Goal: Find specific page/section: Find specific page/section

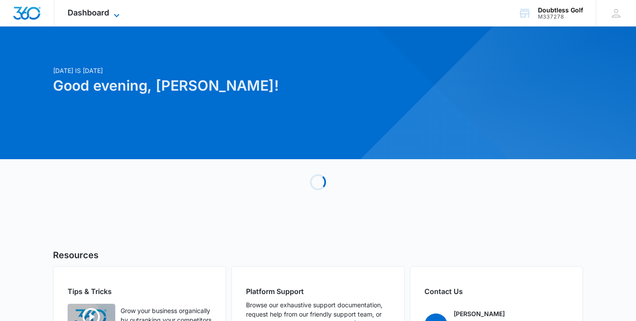
click at [93, 15] on span "Dashboard" at bounding box center [89, 12] width 42 height 9
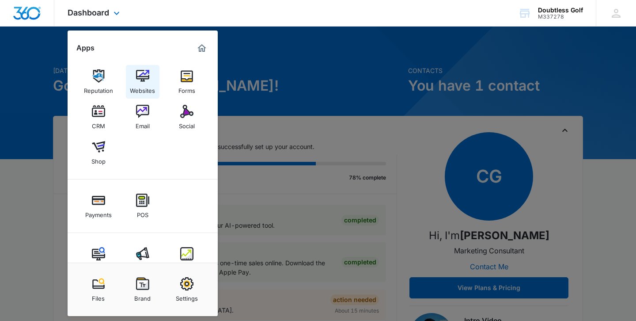
click at [144, 83] on div "Websites" at bounding box center [142, 88] width 25 height 11
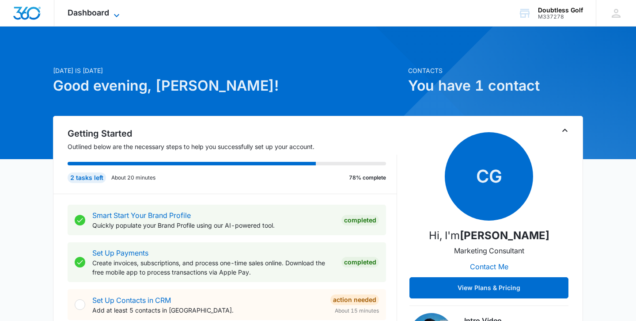
click at [89, 11] on span "Dashboard" at bounding box center [89, 12] width 42 height 9
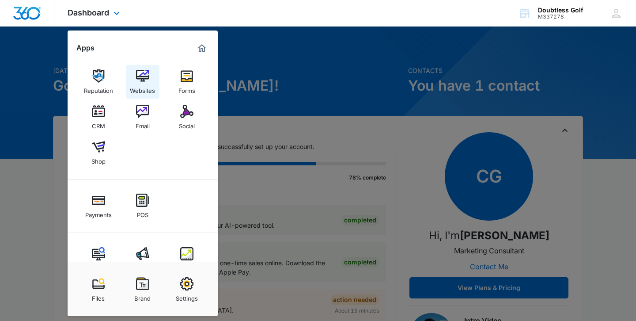
click at [144, 86] on div "Websites" at bounding box center [142, 88] width 25 height 11
